Goal: Task Accomplishment & Management: Use online tool/utility

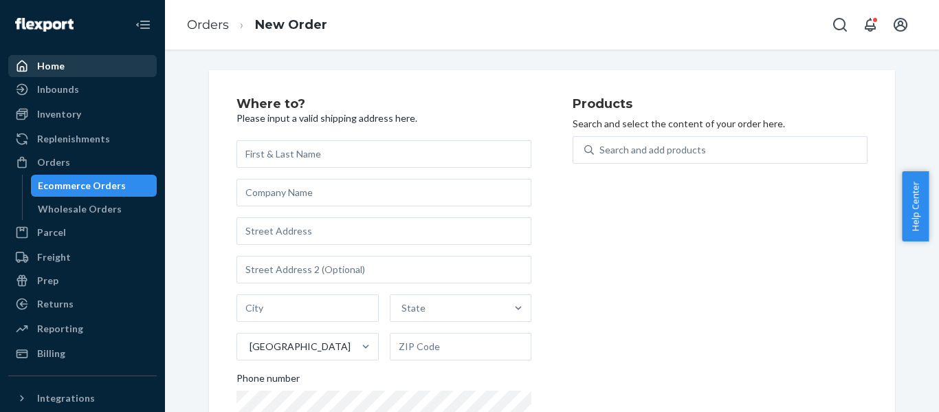
click at [42, 60] on div "Home" at bounding box center [51, 66] width 28 height 14
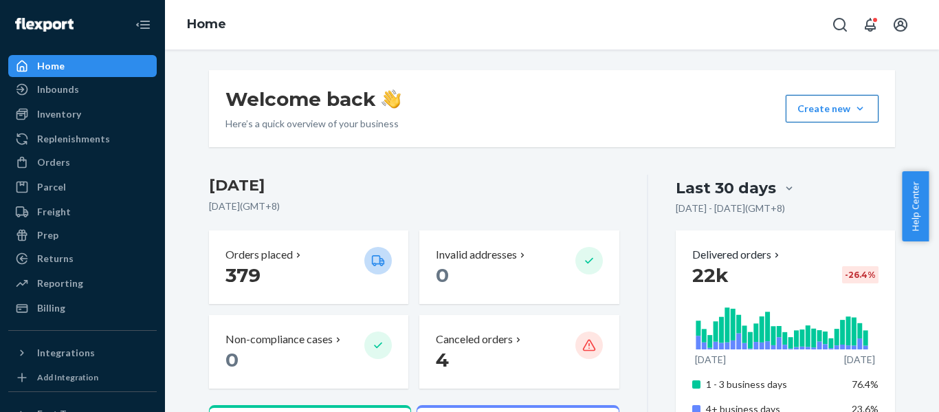
drag, startPoint x: 827, startPoint y: 108, endPoint x: 837, endPoint y: 115, distance: 11.8
click at [828, 108] on button "Create new Create new inbound Create new order Create new product" at bounding box center [832, 109] width 93 height 28
click at [820, 173] on span "Create new order" at bounding box center [844, 171] width 88 height 10
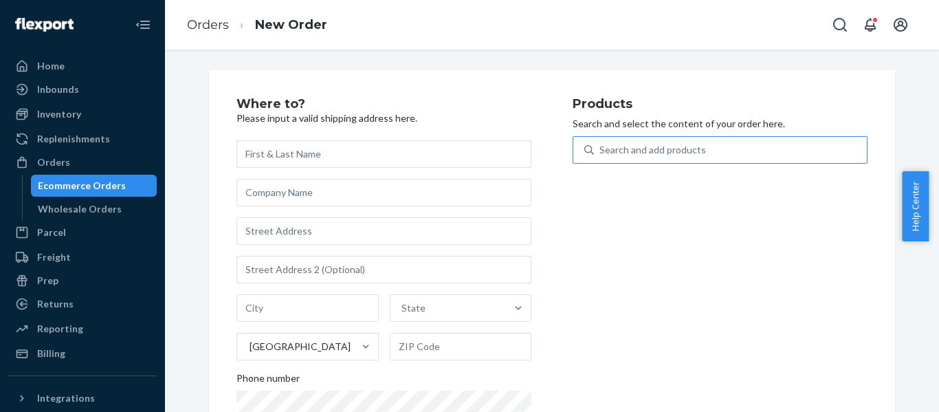
click at [657, 146] on div "Search and add products" at bounding box center [653, 150] width 107 height 14
click at [601, 146] on input "Search and add products" at bounding box center [600, 150] width 1 height 14
paste input "REST-ITS07FQD"
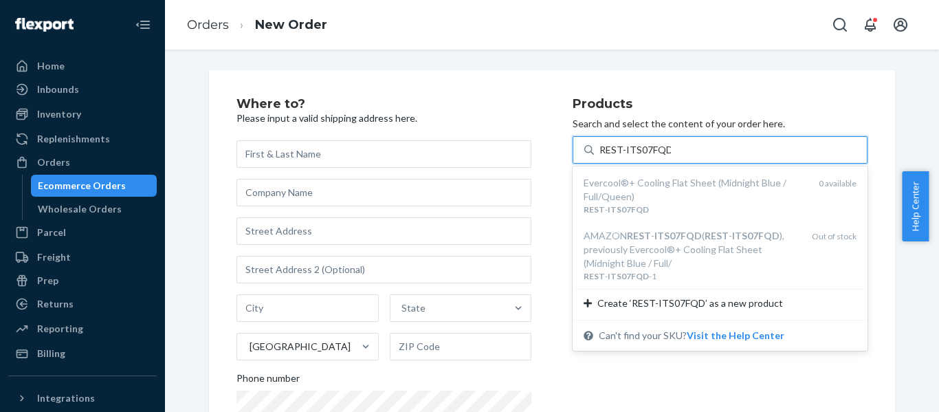
type input "REST-ITS07FQD"
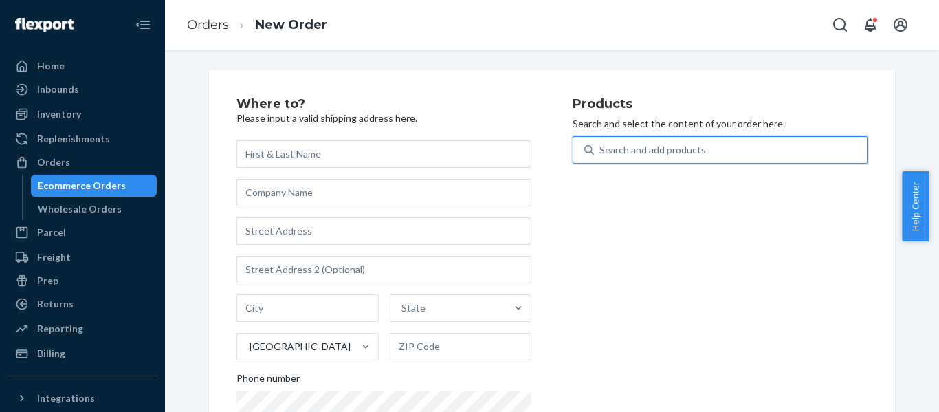
paste input "SKU REST-IPC04S"
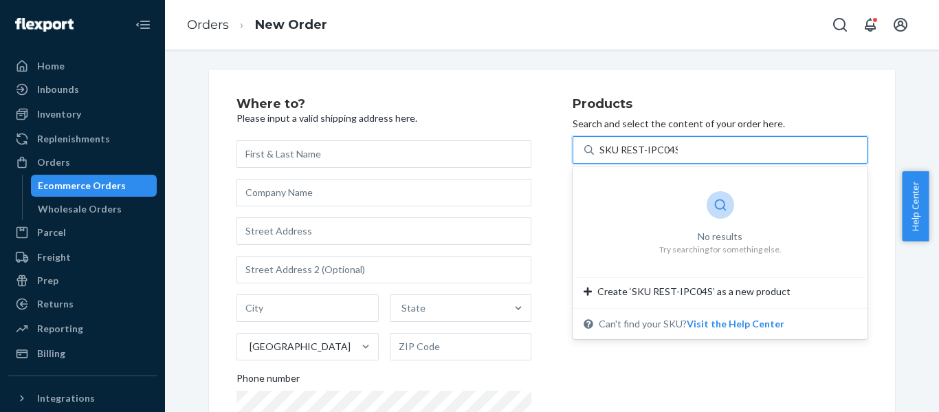
click at [616, 154] on input "SKU REST-IPC04S" at bounding box center [639, 150] width 78 height 14
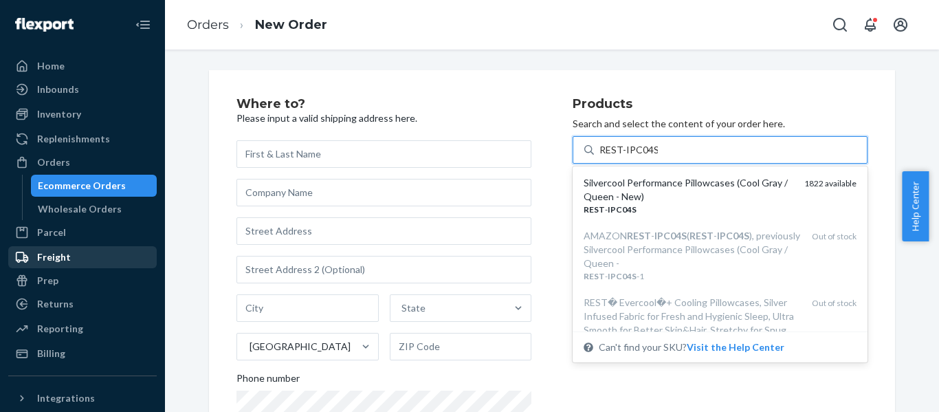
type input "REST-IPC04S"
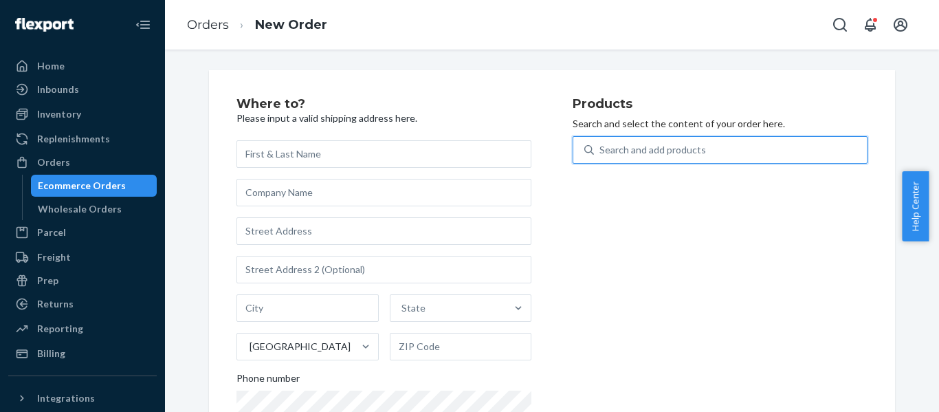
paste input "SKU REST-ESSS01CK"
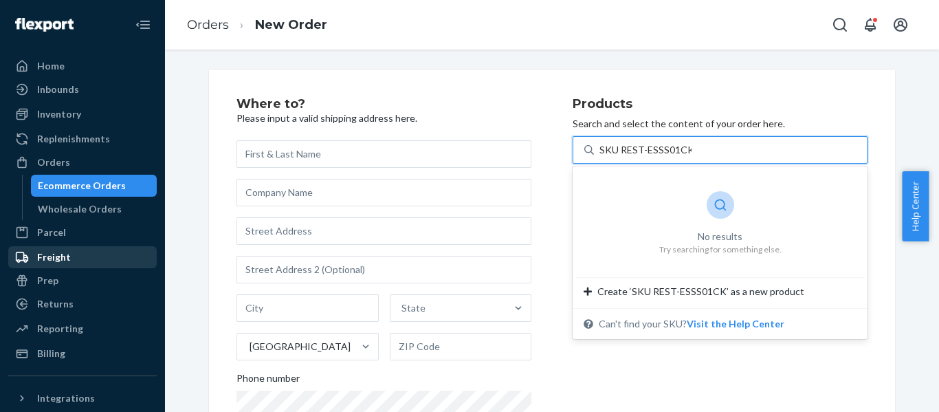
type input "SKU REST-ESSS01CK"
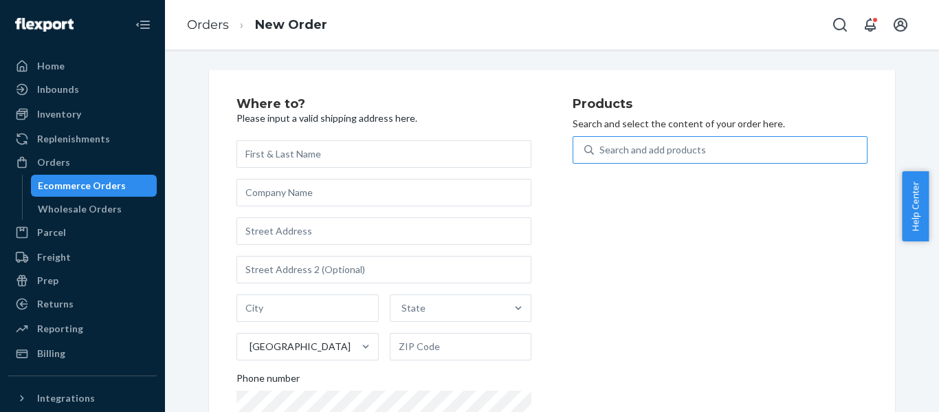
click at [644, 152] on div "Search and add products" at bounding box center [653, 150] width 107 height 14
click at [601, 152] on input "Search and add products" at bounding box center [600, 150] width 1 height 14
paste input "REST-ESSS01CK"
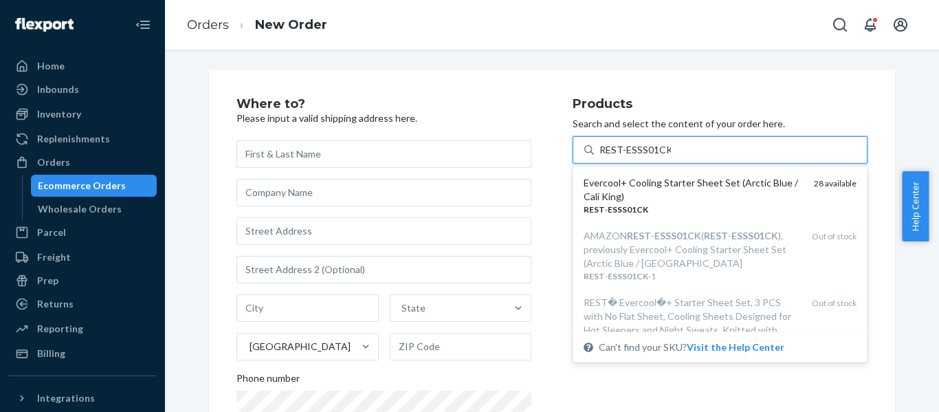
type input "REST-ESSS01CK"
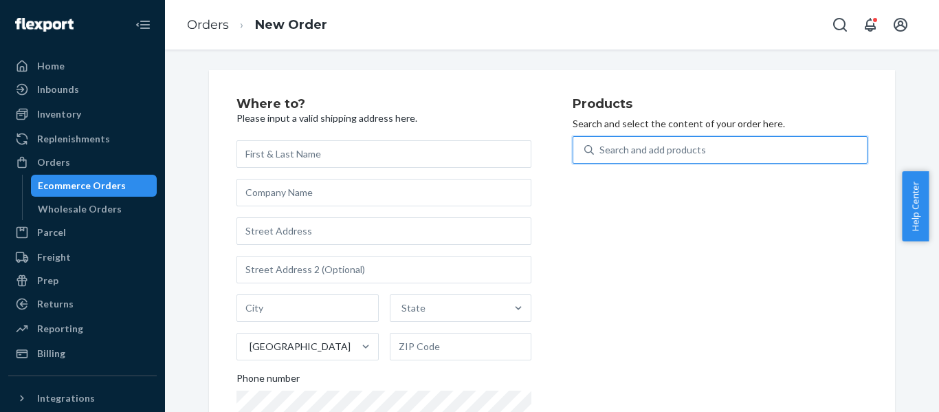
paste input "REST-ITS06CKK"
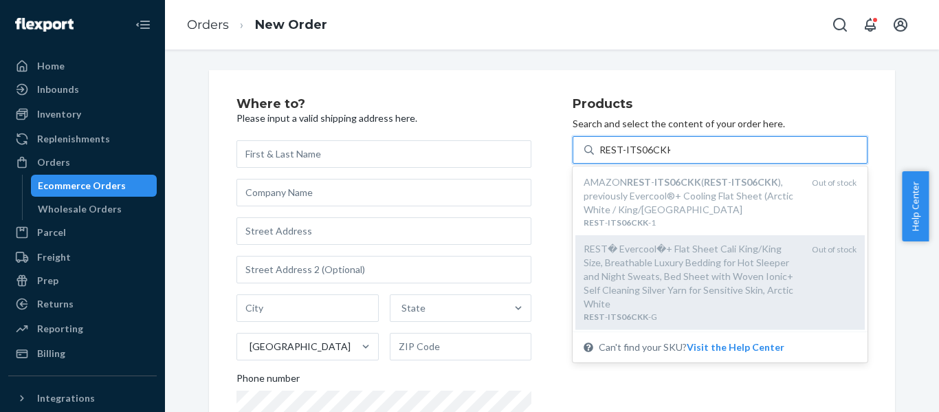
scroll to position [83, 0]
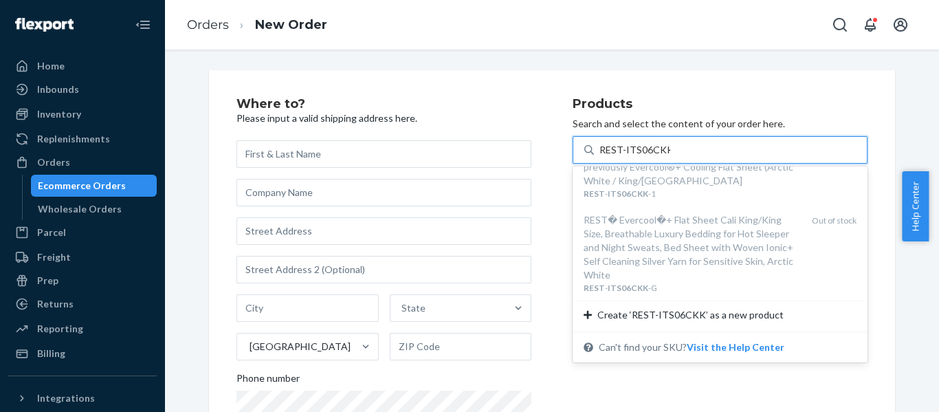
type input "REST-ITS06CKK"
